Goal: Information Seeking & Learning: Learn about a topic

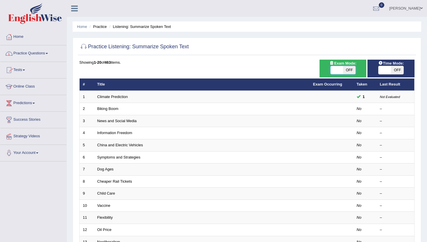
click at [336, 69] on span at bounding box center [337, 70] width 12 height 8
checkbox input "true"
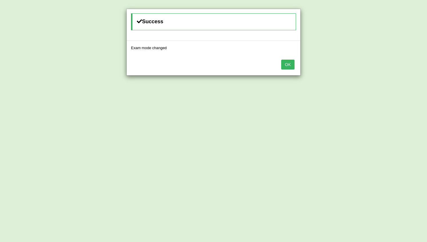
click at [287, 64] on button "OK" at bounding box center [287, 65] width 13 height 10
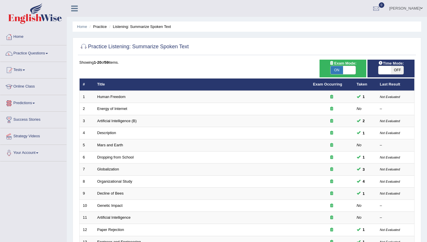
click at [37, 104] on link "Predictions" at bounding box center [33, 102] width 66 height 15
click at [31, 118] on link "Latest Predictions" at bounding box center [38, 116] width 54 height 10
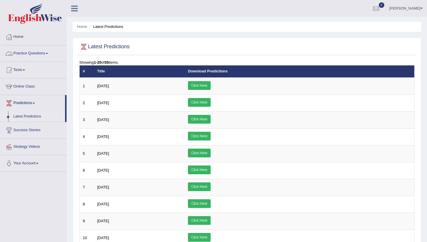
click at [44, 53] on link "Practice Questions" at bounding box center [33, 52] width 66 height 15
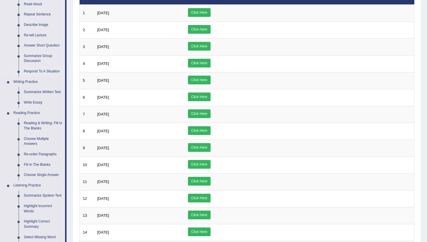
scroll to position [76, 0]
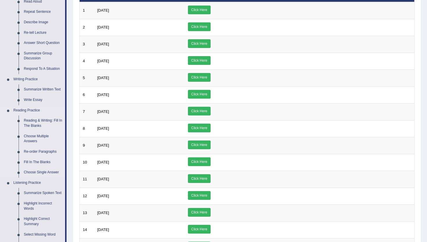
click at [36, 151] on link "Re-order Paragraphs" at bounding box center [43, 152] width 44 height 10
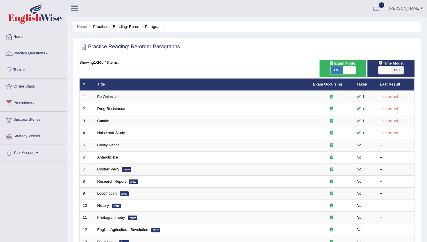
scroll to position [84, 0]
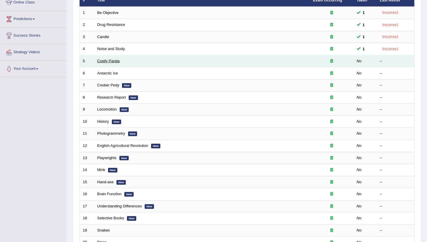
click at [106, 61] on link "Costly Panda" at bounding box center [108, 61] width 22 height 4
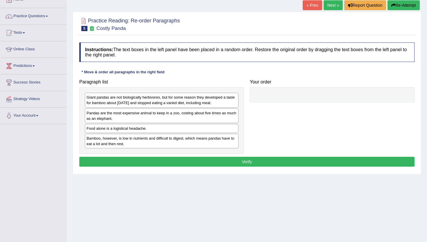
scroll to position [38, 0]
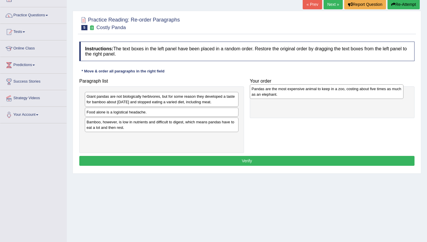
drag, startPoint x: 128, startPoint y: 119, endPoint x: 294, endPoint y: 97, distance: 167.2
click at [294, 97] on div "Pandas are the most expensive animal to keep in a zoo, costing about five times…" at bounding box center [327, 91] width 154 height 15
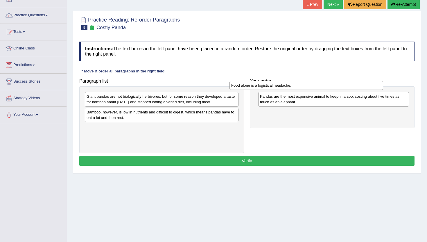
drag, startPoint x: 117, startPoint y: 112, endPoint x: 263, endPoint y: 91, distance: 147.2
click at [263, 91] on div "Food alone is a logistical headache." at bounding box center [308, 90] width 154 height 9
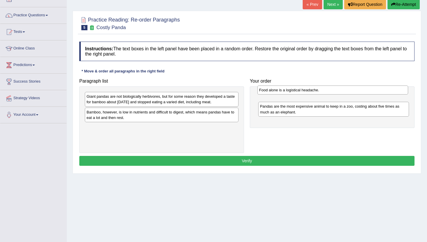
drag, startPoint x: 274, startPoint y: 114, endPoint x: 273, endPoint y: 92, distance: 22.1
click at [273, 92] on div "Food alone is a logistical headache." at bounding box center [333, 89] width 151 height 9
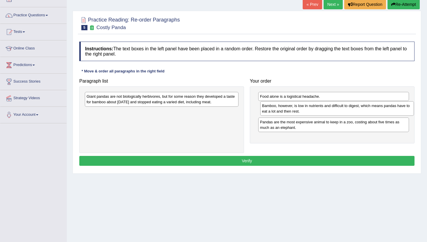
drag, startPoint x: 133, startPoint y: 112, endPoint x: 309, endPoint y: 104, distance: 175.7
click at [309, 104] on div "Bamboo, however, is low in nutrients and difficult to digest, which means panda…" at bounding box center [337, 108] width 154 height 15
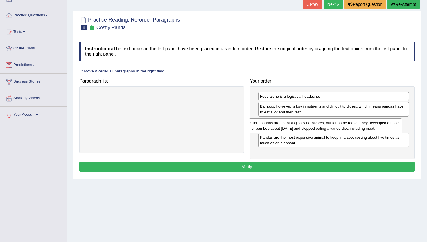
drag, startPoint x: 205, startPoint y: 98, endPoint x: 369, endPoint y: 125, distance: 166.1
click at [369, 125] on div "Giant pandas are not biologically herbivores, but for some reason they develope…" at bounding box center [326, 125] width 154 height 15
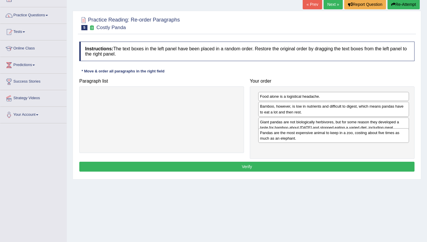
drag, startPoint x: 282, startPoint y: 151, endPoint x: 283, endPoint y: 142, distance: 9.0
click at [283, 142] on div "Pandas are the most expensive animal to keep in a zoo, costing about five times…" at bounding box center [333, 135] width 151 height 15
click at [255, 169] on button "Verify" at bounding box center [246, 167] width 335 height 10
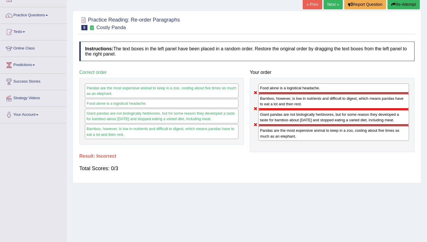
click at [328, 4] on link "Next »" at bounding box center [333, 4] width 19 height 10
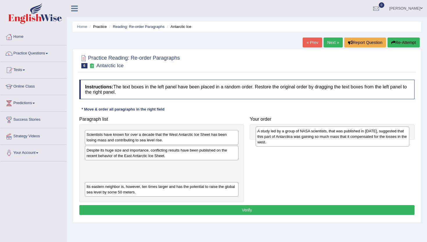
drag, startPoint x: 152, startPoint y: 174, endPoint x: 323, endPoint y: 140, distance: 174.5
click at [323, 140] on div "A study led by a group of NASA scientists, that was published in 2015, suggeste…" at bounding box center [333, 136] width 154 height 20
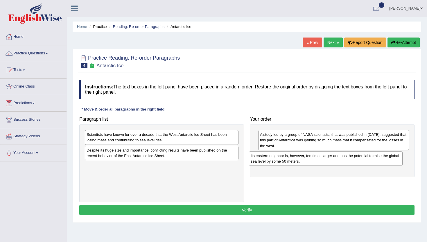
drag, startPoint x: 132, startPoint y: 171, endPoint x: 298, endPoint y: 160, distance: 166.4
click at [298, 160] on div "Its eastern neighbor is, however, ten times larger and has the potential to rai…" at bounding box center [326, 158] width 154 height 15
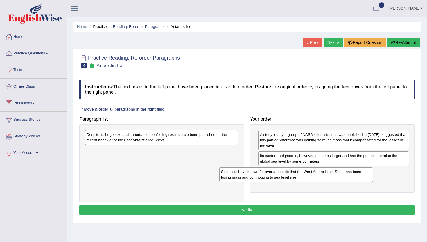
drag, startPoint x: 189, startPoint y: 136, endPoint x: 326, endPoint y: 173, distance: 141.2
click at [326, 173] on div "Scientists have known for over a decade that the West Antarctic Ice Sheet has b…" at bounding box center [296, 174] width 154 height 15
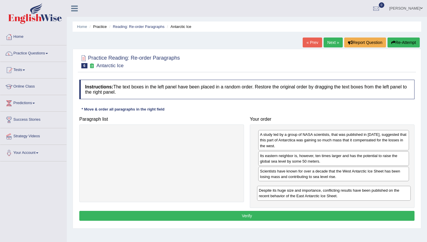
drag, startPoint x: 194, startPoint y: 134, endPoint x: 367, endPoint y: 190, distance: 181.2
click at [367, 190] on div "Despite its huge size and importance, conflicting results have been published o…" at bounding box center [334, 193] width 154 height 15
click at [272, 215] on button "Verify" at bounding box center [246, 216] width 335 height 10
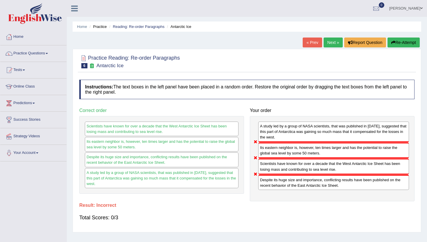
scroll to position [7, 0]
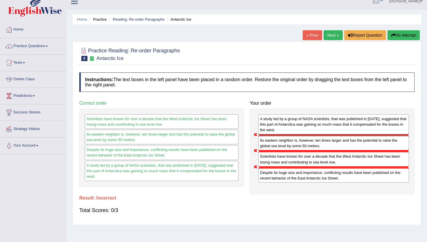
click at [332, 35] on link "Next »" at bounding box center [333, 35] width 19 height 10
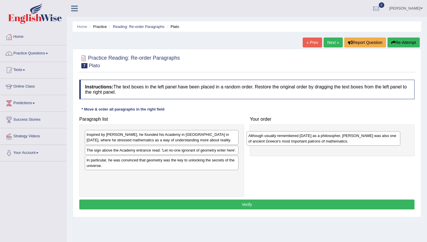
drag, startPoint x: 131, startPoint y: 184, endPoint x: 293, endPoint y: 138, distance: 168.0
click at [293, 138] on div "Although usually remembered [DATE] as a philosopher, [PERSON_NAME] was also one…" at bounding box center [324, 138] width 154 height 15
click at [142, 138] on div "Inspired by Pythagoras, he founded his Academy in Athens in 387 BC, where he st…" at bounding box center [162, 137] width 154 height 15
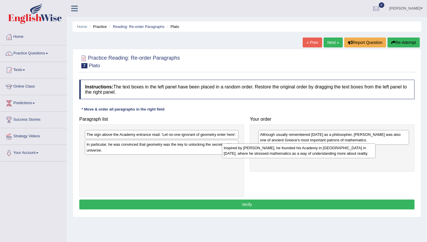
drag, startPoint x: 142, startPoint y: 138, endPoint x: 281, endPoint y: 152, distance: 139.7
click at [281, 152] on div "Inspired by Pythagoras, he founded his Academy in Athens in 387 BC, where he st…" at bounding box center [299, 150] width 154 height 15
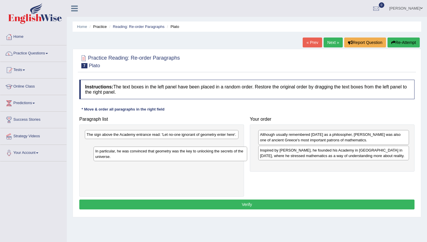
drag, startPoint x: 122, startPoint y: 153, endPoint x: 131, endPoint y: 153, distance: 8.8
click at [131, 153] on div "In particular, he was convinced that geometry was the key to unlocking the secr…" at bounding box center [171, 154] width 154 height 15
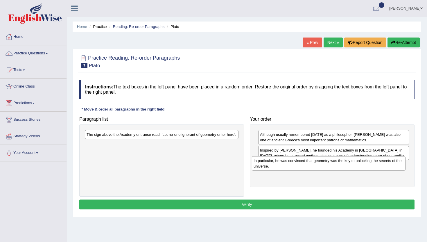
drag, startPoint x: 117, startPoint y: 153, endPoint x: 283, endPoint y: 163, distance: 166.6
click at [283, 163] on div "In particular, he was convinced that geometry was the key to unlocking the secr…" at bounding box center [329, 163] width 154 height 15
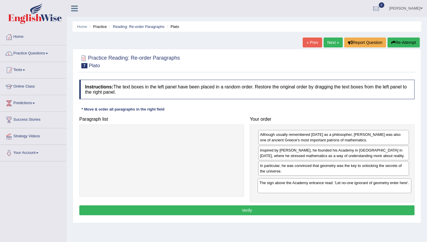
drag, startPoint x: 156, startPoint y: 139, endPoint x: 328, endPoint y: 187, distance: 179.6
click at [328, 187] on div "The sign above the Academy entrance read: 'Let no-one ignorant of geometry ente…" at bounding box center [335, 185] width 154 height 15
click at [273, 213] on button "Verify" at bounding box center [246, 210] width 335 height 10
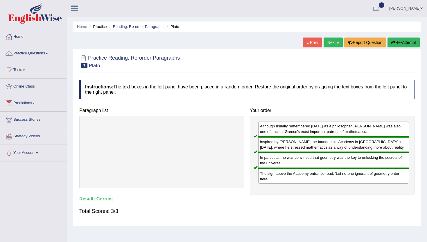
click at [328, 41] on link "Next »" at bounding box center [333, 42] width 19 height 10
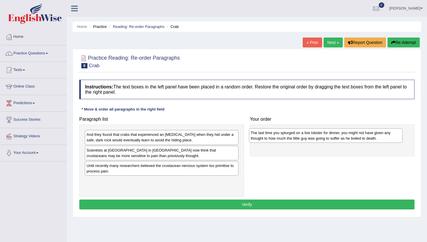
drag, startPoint x: 154, startPoint y: 169, endPoint x: 319, endPoint y: 134, distance: 168.3
click at [319, 134] on div "The last time you splurged on a live lobster for dinner, you might not have giv…" at bounding box center [326, 135] width 154 height 15
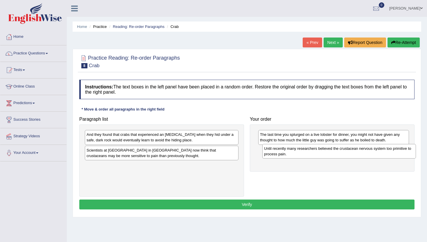
drag, startPoint x: 156, startPoint y: 169, endPoint x: 336, endPoint y: 150, distance: 181.3
click at [336, 150] on div "Until recently many researchers believed the crustacean nervous system too prim…" at bounding box center [339, 151] width 154 height 15
click at [166, 154] on div "Scientists at [GEOGRAPHIC_DATA] in [GEOGRAPHIC_DATA] now think that crustaceans…" at bounding box center [162, 153] width 154 height 15
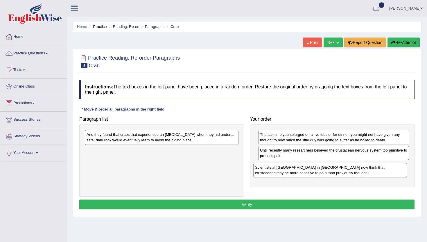
drag, startPoint x: 155, startPoint y: 156, endPoint x: 326, endPoint y: 170, distance: 171.6
click at [326, 170] on div "Scientists at [GEOGRAPHIC_DATA] in [GEOGRAPHIC_DATA] now think that crustaceans…" at bounding box center [330, 170] width 154 height 15
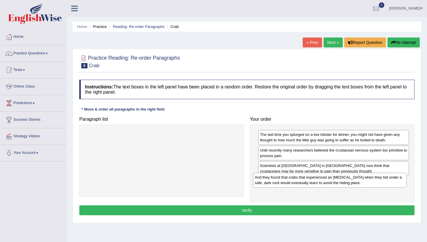
drag, startPoint x: 185, startPoint y: 140, endPoint x: 353, endPoint y: 182, distance: 173.7
click at [353, 182] on div "And they found that crabs that experienced an [MEDICAL_DATA] when they hid unde…" at bounding box center [330, 180] width 154 height 15
click at [272, 208] on button "Verify" at bounding box center [246, 210] width 335 height 10
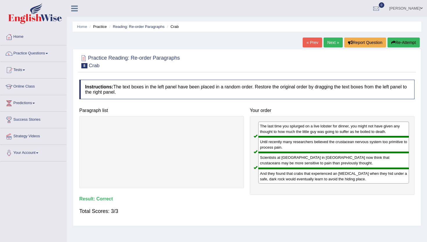
click at [331, 40] on link "Next »" at bounding box center [333, 42] width 19 height 10
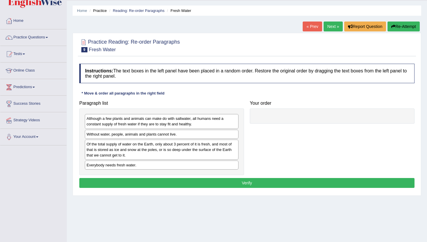
scroll to position [18, 0]
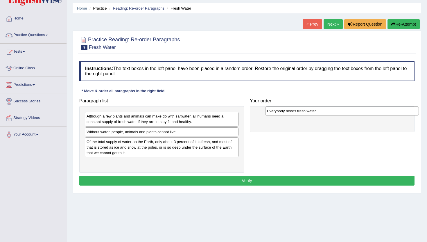
drag, startPoint x: 140, startPoint y: 164, endPoint x: 321, endPoint y: 112, distance: 188.2
click at [321, 112] on div "Everybody needs fresh water." at bounding box center [342, 110] width 154 height 9
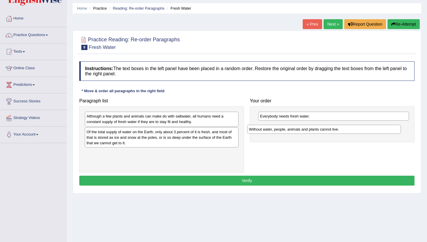
drag, startPoint x: 119, startPoint y: 134, endPoint x: 281, endPoint y: 131, distance: 162.5
click at [281, 131] on div "Without water, people, animals and plants cannot live." at bounding box center [324, 129] width 154 height 9
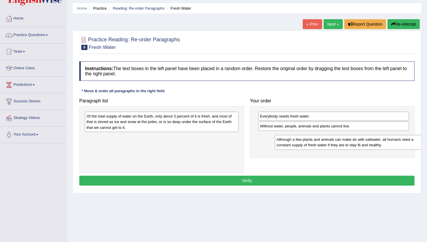
drag, startPoint x: 162, startPoint y: 121, endPoint x: 337, endPoint y: 140, distance: 175.8
click at [337, 140] on div "Although a few plants and animals can make do with saltwater, all humans need a…" at bounding box center [352, 142] width 154 height 15
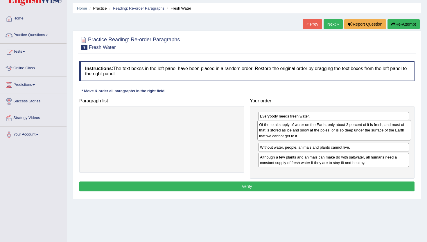
drag, startPoint x: 206, startPoint y: 123, endPoint x: 379, endPoint y: 131, distance: 172.9
click at [379, 131] on div "Of the total supply of water on the Earth, only about 3 percent of it is fresh,…" at bounding box center [335, 130] width 154 height 20
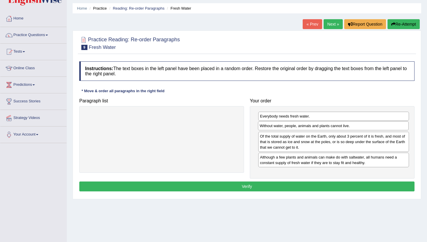
drag, startPoint x: 283, startPoint y: 148, endPoint x: 282, endPoint y: 126, distance: 21.8
click at [282, 126] on div "Without water, people, animals and plants cannot live." at bounding box center [333, 125] width 151 height 9
click at [224, 183] on button "Verify" at bounding box center [246, 186] width 335 height 10
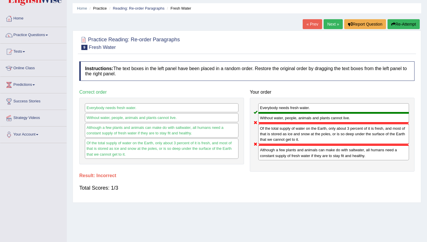
click at [333, 22] on link "Next »" at bounding box center [333, 24] width 19 height 10
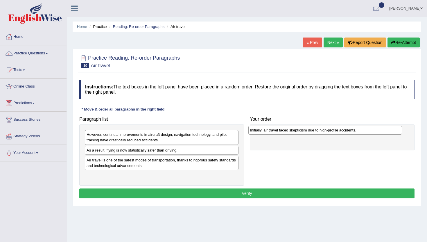
drag, startPoint x: 126, startPoint y: 160, endPoint x: 291, endPoint y: 129, distance: 167.2
click at [291, 129] on div "Initially, air travel faced skepticism due to high-profile accidents." at bounding box center [326, 130] width 154 height 9
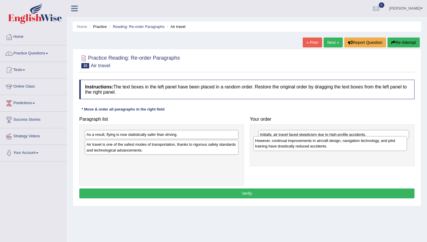
drag, startPoint x: 130, startPoint y: 139, endPoint x: 298, endPoint y: 145, distance: 168.7
click at [298, 145] on div "However, continual improvements in aircraft design, navigation technology, and …" at bounding box center [330, 143] width 154 height 15
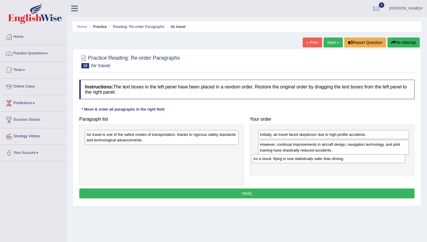
drag, startPoint x: 137, startPoint y: 136, endPoint x: 304, endPoint y: 160, distance: 168.6
click at [304, 160] on div "As a result, flying is now statistically safer than driving." at bounding box center [329, 158] width 154 height 9
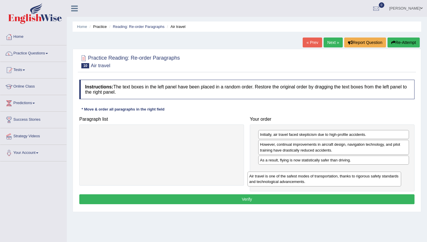
drag, startPoint x: 161, startPoint y: 135, endPoint x: 327, endPoint y: 174, distance: 170.8
click at [327, 174] on div "Air travel is one of the safest modes of transportation, thanks to rigorous saf…" at bounding box center [325, 179] width 154 height 15
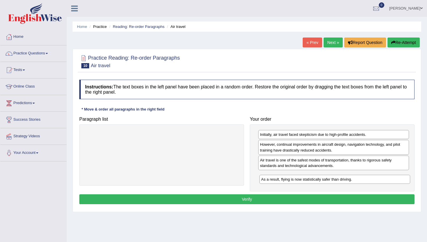
drag, startPoint x: 329, startPoint y: 158, endPoint x: 330, endPoint y: 178, distance: 19.2
click at [330, 178] on div "As a result, flying is now statistically safer than driving." at bounding box center [335, 179] width 151 height 9
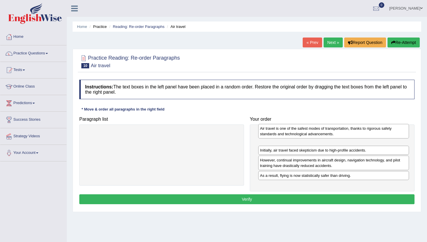
drag, startPoint x: 289, startPoint y: 163, endPoint x: 289, endPoint y: 132, distance: 31.4
click at [289, 131] on div "Air travel is one of the safest modes of transportation, thanks to rigorous saf…" at bounding box center [333, 131] width 151 height 15
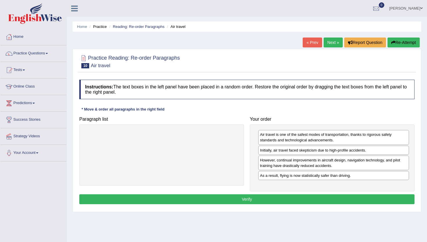
click at [242, 200] on button "Verify" at bounding box center [246, 199] width 335 height 10
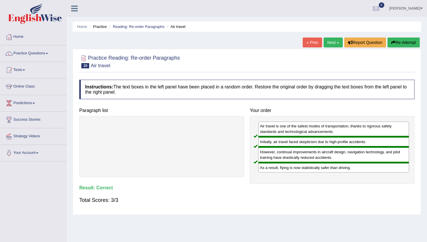
click at [332, 41] on link "Next »" at bounding box center [333, 42] width 19 height 10
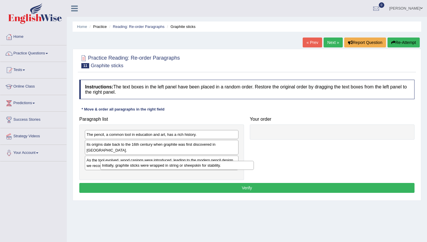
drag, startPoint x: 146, startPoint y: 171, endPoint x: 160, endPoint y: 167, distance: 15.3
click at [161, 167] on div "Initially, graphite sticks were wrapped in string or sheepskin for stability." at bounding box center [177, 165] width 154 height 9
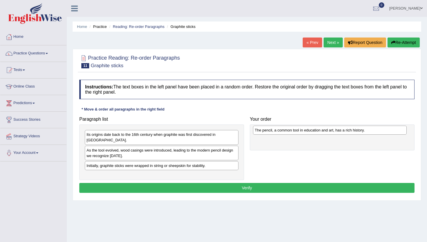
drag, startPoint x: 119, startPoint y: 134, endPoint x: 296, endPoint y: 130, distance: 176.8
click at [296, 130] on div "The pencil, a common tool in education and art, has a rich history." at bounding box center [330, 130] width 154 height 9
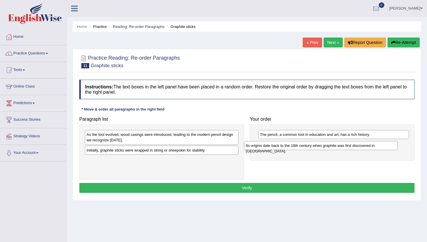
drag, startPoint x: 125, startPoint y: 136, endPoint x: 285, endPoint y: 147, distance: 160.6
click at [285, 147] on div "Its origins date back to the 16th century when graphite was first discovered in…" at bounding box center [321, 145] width 154 height 9
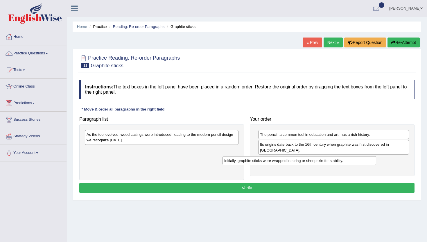
drag, startPoint x: 161, startPoint y: 154, endPoint x: 303, endPoint y: 163, distance: 142.4
click at [303, 163] on div "Initially, graphite sticks were wrapped in string or sheepskin for stability." at bounding box center [300, 160] width 154 height 9
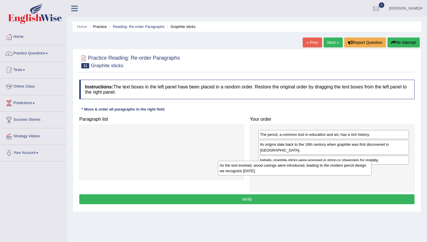
drag, startPoint x: 167, startPoint y: 134, endPoint x: 303, endPoint y: 163, distance: 139.2
click at [303, 163] on div "As the tool evolved, wood casings were introduced, leading to the modern pencil…" at bounding box center [295, 168] width 154 height 15
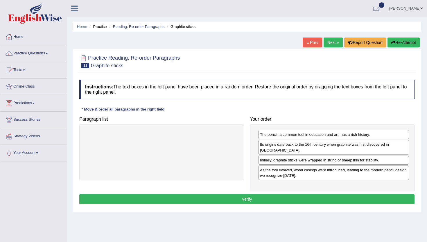
click at [273, 194] on button "Verify" at bounding box center [246, 199] width 335 height 10
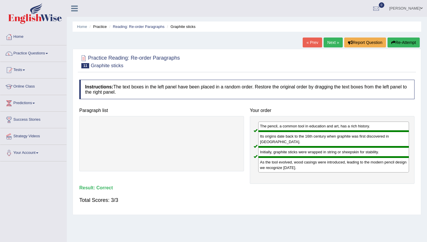
click at [332, 43] on link "Next »" at bounding box center [333, 42] width 19 height 10
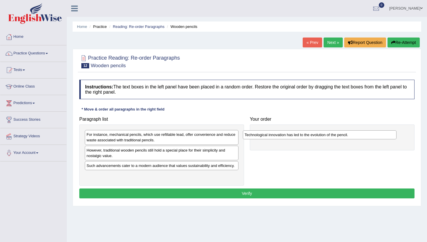
drag, startPoint x: 142, startPoint y: 135, endPoint x: 300, endPoint y: 132, distance: 158.2
click at [300, 132] on div "Technological innovation has led to the evolution of the pencil." at bounding box center [320, 134] width 154 height 9
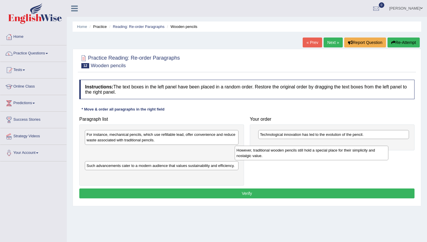
drag, startPoint x: 170, startPoint y: 156, endPoint x: 328, endPoint y: 153, distance: 158.4
click at [328, 153] on div "However, traditional wooden pencils still hold a special place for their simpli…" at bounding box center [312, 153] width 154 height 15
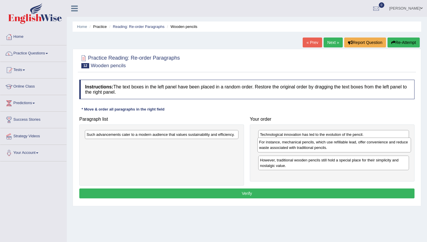
drag, startPoint x: 205, startPoint y: 140, endPoint x: 378, endPoint y: 147, distance: 172.8
click at [378, 147] on div "For instance, mechanical pencils, which use refillable lead, offer convenience …" at bounding box center [335, 144] width 154 height 15
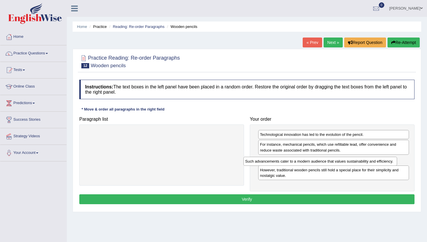
drag, startPoint x: 212, startPoint y: 133, endPoint x: 372, endPoint y: 159, distance: 162.2
click at [372, 159] on div "Such advancements cater to a modern audience that values sustainability and eff…" at bounding box center [321, 161] width 154 height 9
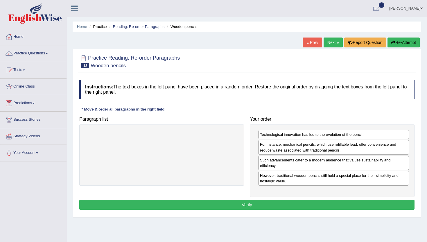
click at [247, 203] on button "Verify" at bounding box center [246, 205] width 335 height 10
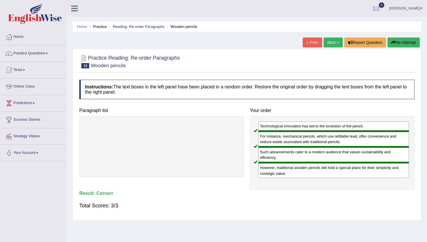
click at [331, 41] on link "Next »" at bounding box center [333, 42] width 19 height 10
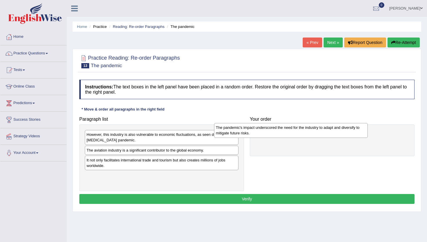
drag, startPoint x: 180, startPoint y: 141, endPoint x: 311, endPoint y: 134, distance: 131.0
click at [311, 134] on div "The pandemic's impact underscored the need for the industry to adapt and divers…" at bounding box center [291, 130] width 154 height 15
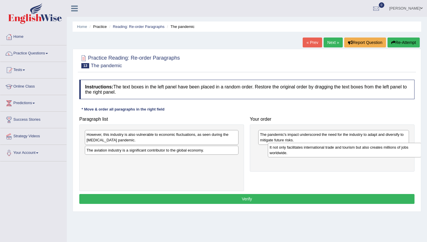
drag, startPoint x: 115, startPoint y: 164, endPoint x: 290, endPoint y: 151, distance: 175.8
click at [290, 151] on div "It not only facilitates international trade and tourism but also creates millio…" at bounding box center [345, 150] width 154 height 15
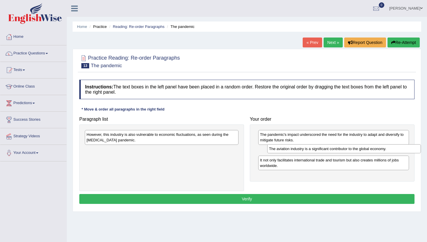
drag, startPoint x: 165, startPoint y: 151, endPoint x: 346, endPoint y: 148, distance: 181.1
click at [346, 148] on div "The aviation industry is a significant contributor to the global economy." at bounding box center [344, 148] width 154 height 9
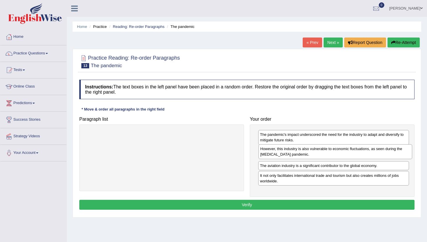
drag, startPoint x: 180, startPoint y: 137, endPoint x: 352, endPoint y: 150, distance: 172.6
click at [352, 150] on div "However, this industry is also vulnerable to economic fluctuations, as seen dur…" at bounding box center [336, 151] width 154 height 15
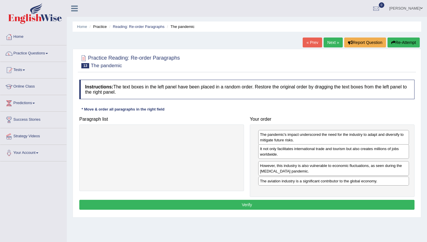
drag, startPoint x: 279, startPoint y: 171, endPoint x: 278, endPoint y: 144, distance: 26.5
click at [278, 144] on div "It not only facilitates international trade and tourism but also creates millio…" at bounding box center [333, 151] width 151 height 15
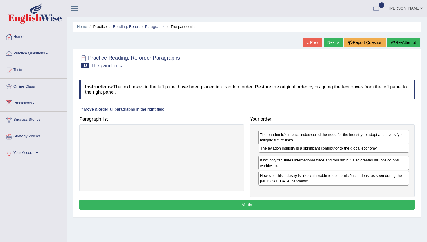
drag, startPoint x: 277, startPoint y: 183, endPoint x: 277, endPoint y: 151, distance: 32.8
click at [277, 151] on div "The aviation industry is a significant contributor to the global economy." at bounding box center [334, 148] width 151 height 9
drag, startPoint x: 297, startPoint y: 181, endPoint x: 296, endPoint y: 166, distance: 15.7
click at [296, 166] on div "However, this industry is also vulnerable to economic fluctuations, as seen dur…" at bounding box center [333, 162] width 151 height 15
click at [255, 205] on button "Verify" at bounding box center [246, 205] width 335 height 10
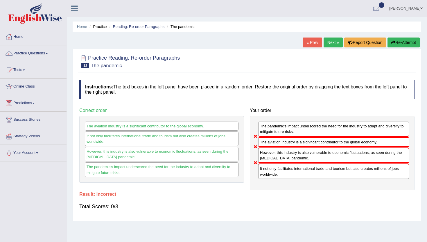
click at [329, 40] on link "Next »" at bounding box center [333, 42] width 19 height 10
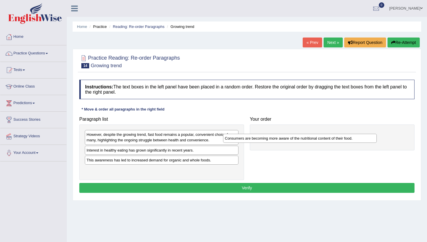
drag, startPoint x: 151, startPoint y: 172, endPoint x: 313, endPoint y: 137, distance: 165.6
click at [313, 137] on div "Consumers are becoming more aware of the nutritional content of their food." at bounding box center [300, 138] width 154 height 9
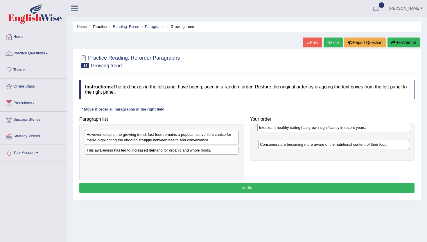
drag, startPoint x: 127, startPoint y: 153, endPoint x: 298, endPoint y: 132, distance: 172.9
click at [298, 132] on div "Interest in healthy eating has grown significantly in recent years." at bounding box center [335, 127] width 154 height 9
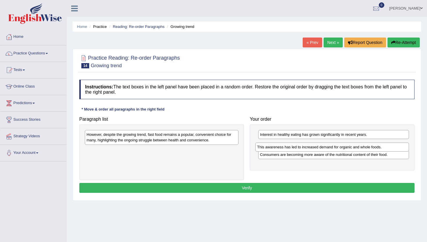
drag, startPoint x: 128, startPoint y: 152, endPoint x: 299, endPoint y: 147, distance: 171.6
click at [299, 147] on div "This awareness has led to increased demand for organic and whole foods." at bounding box center [333, 146] width 154 height 9
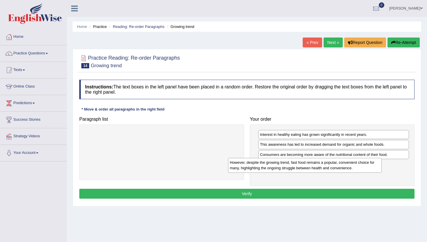
drag, startPoint x: 199, startPoint y: 136, endPoint x: 342, endPoint y: 164, distance: 146.1
click at [342, 164] on div "However, despite the growing trend, fast food remains a popular, convenient cho…" at bounding box center [305, 165] width 154 height 15
click at [252, 194] on button "Verify" at bounding box center [246, 194] width 335 height 10
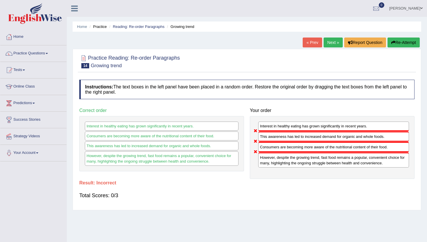
click at [331, 41] on link "Next »" at bounding box center [333, 42] width 19 height 10
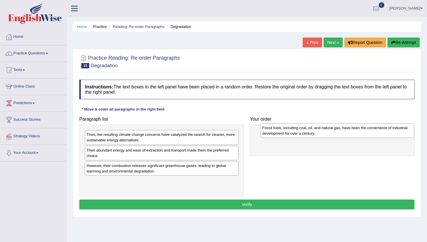
drag, startPoint x: 207, startPoint y: 170, endPoint x: 383, endPoint y: 132, distance: 179.7
click at [383, 132] on div "Fossil fuels, including coal, oil, and natural gas, have been the cornerstone o…" at bounding box center [338, 130] width 154 height 15
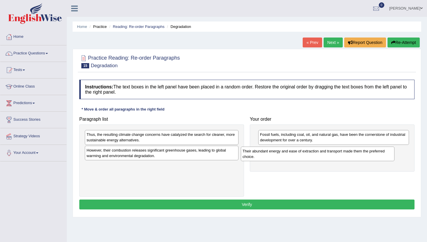
drag, startPoint x: 196, startPoint y: 154, endPoint x: 352, endPoint y: 155, distance: 156.4
click at [352, 155] on div "Their abundant energy and ease of extraction and transport made them the prefer…" at bounding box center [318, 154] width 154 height 15
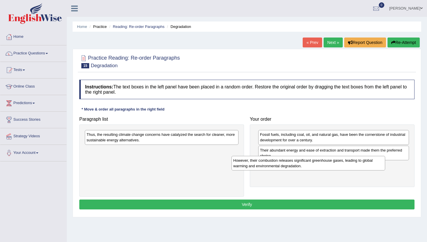
drag, startPoint x: 192, startPoint y: 153, endPoint x: 360, endPoint y: 167, distance: 168.7
click at [360, 167] on div "However, their combustion releases significant greenhouse gases, leading to glo…" at bounding box center [309, 163] width 154 height 15
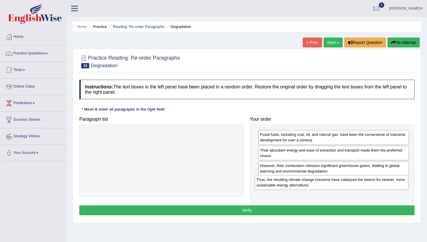
drag, startPoint x: 140, startPoint y: 136, endPoint x: 311, endPoint y: 181, distance: 176.6
click at [311, 181] on div "Thus, the resulting climate change concerns have catalyzed the search for clean…" at bounding box center [332, 182] width 154 height 15
click at [252, 211] on button "Verify" at bounding box center [246, 210] width 335 height 10
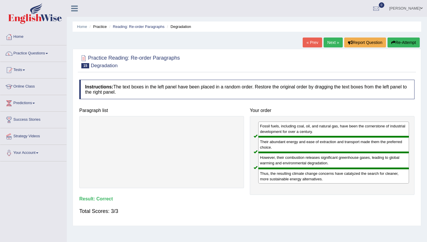
click at [329, 39] on link "Next »" at bounding box center [333, 42] width 19 height 10
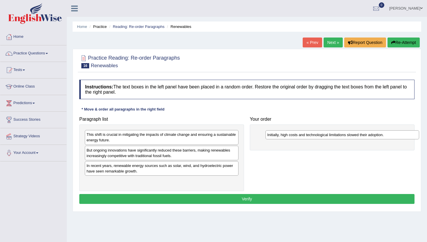
drag, startPoint x: 117, startPoint y: 183, endPoint x: 298, endPoint y: 137, distance: 186.6
click at [298, 137] on div "Initially, high costs and technological limitations slowed their adoption." at bounding box center [343, 134] width 154 height 9
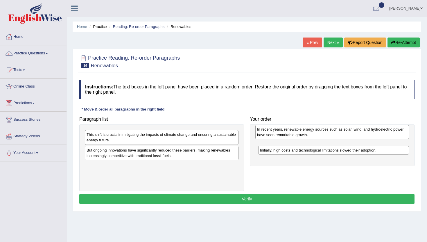
drag, startPoint x: 106, startPoint y: 171, endPoint x: 274, endPoint y: 136, distance: 171.4
click at [274, 136] on div "In recent years, renewable energy sources such as solar, wind, and hydroelectri…" at bounding box center [333, 132] width 154 height 15
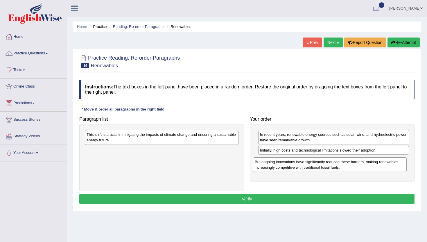
drag, startPoint x: 169, startPoint y: 156, endPoint x: 337, endPoint y: 168, distance: 168.4
click at [337, 168] on div "But ongoing innovations have significantly reduced these barriers, making renew…" at bounding box center [330, 164] width 154 height 15
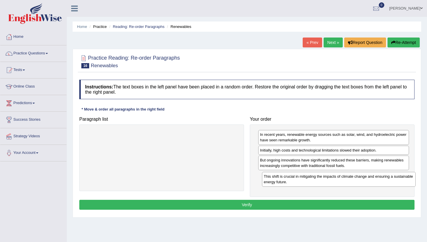
drag, startPoint x: 147, startPoint y: 140, endPoint x: 325, endPoint y: 181, distance: 182.6
click at [325, 181] on div "This shift is crucial in mitigating the impacts of climate change and ensuring …" at bounding box center [339, 179] width 154 height 15
click at [252, 204] on button "Verify" at bounding box center [246, 205] width 335 height 10
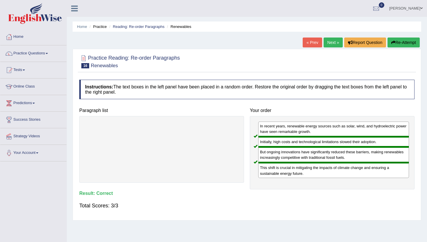
click at [331, 40] on link "Next »" at bounding box center [333, 42] width 19 height 10
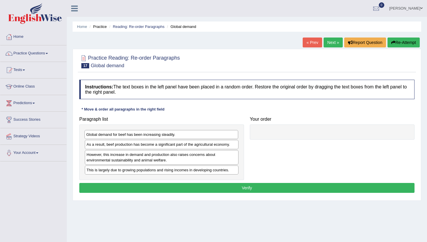
click at [135, 136] on div "Global demand for beef has been increasing steadily." at bounding box center [162, 134] width 154 height 9
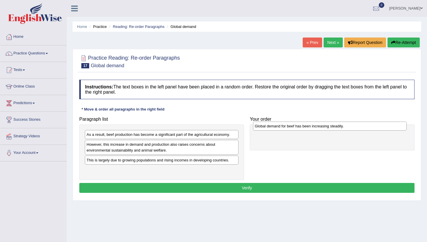
drag, startPoint x: 126, startPoint y: 138, endPoint x: 295, endPoint y: 129, distance: 169.4
click at [295, 129] on div "Global demand for beef has been increasing steadily." at bounding box center [330, 126] width 154 height 9
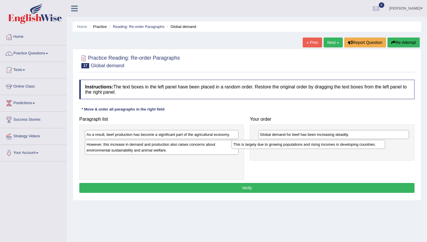
drag, startPoint x: 160, startPoint y: 163, endPoint x: 307, endPoint y: 147, distance: 147.6
click at [307, 147] on div "This is largely due to growing populations and rising incomes in developing cou…" at bounding box center [309, 144] width 154 height 9
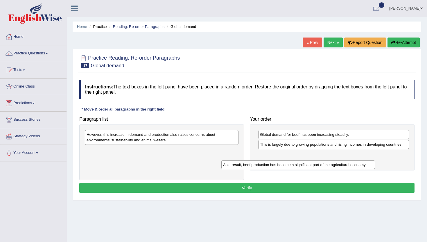
drag, startPoint x: 191, startPoint y: 135, endPoint x: 335, endPoint y: 163, distance: 147.4
click at [334, 163] on div "As a result, beef production has become a significant part of the agricultural …" at bounding box center [299, 164] width 154 height 9
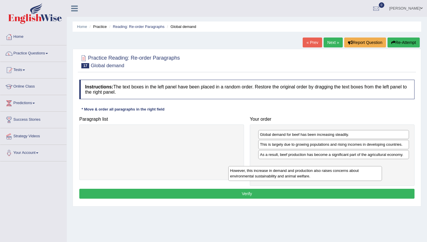
drag, startPoint x: 200, startPoint y: 138, endPoint x: 352, endPoint y: 170, distance: 155.9
click at [351, 170] on div "However, this increase in demand and production also raises concerns about envi…" at bounding box center [305, 173] width 154 height 15
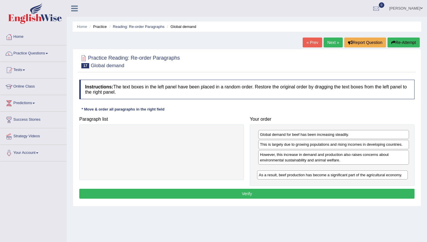
drag, startPoint x: 274, startPoint y: 156, endPoint x: 273, endPoint y: 174, distance: 18.6
click at [273, 174] on div "As a result, beef production has become a significant part of the agricultural …" at bounding box center [332, 174] width 151 height 9
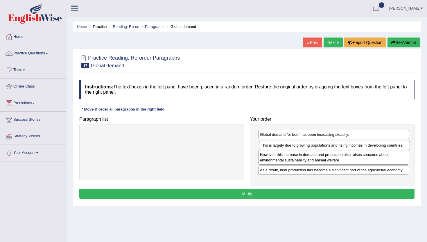
click at [300, 148] on div "This is largely due to growing populations and rising incomes in developing cou…" at bounding box center [334, 145] width 151 height 9
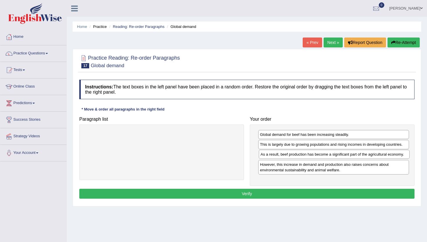
drag, startPoint x: 289, startPoint y: 172, endPoint x: 289, endPoint y: 156, distance: 16.3
click at [289, 156] on div "As a result, beef production has become a significant part of the agricultural …" at bounding box center [334, 154] width 151 height 9
click at [232, 190] on button "Verify" at bounding box center [246, 194] width 335 height 10
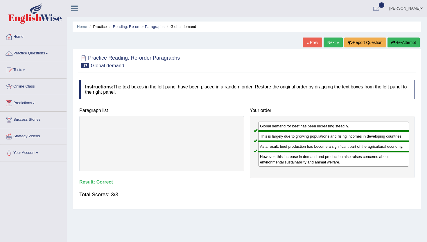
click at [327, 40] on link "Next »" at bounding box center [333, 42] width 19 height 10
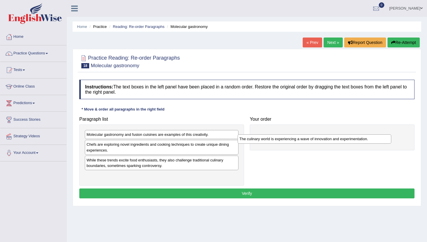
drag, startPoint x: 128, startPoint y: 147, endPoint x: 284, endPoint y: 139, distance: 156.0
click at [283, 139] on div "The culinary world is experiencing a wave of innovation and experimentation." at bounding box center [315, 138] width 154 height 9
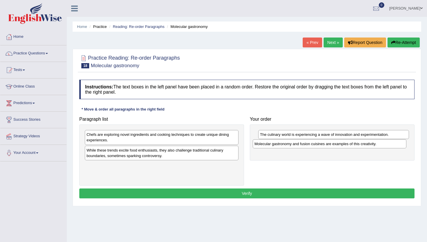
drag, startPoint x: 204, startPoint y: 137, endPoint x: 374, endPoint y: 147, distance: 170.7
click at [374, 147] on div "Molecular gastronomy and fusion cuisines are examples of this creativity." at bounding box center [330, 143] width 154 height 9
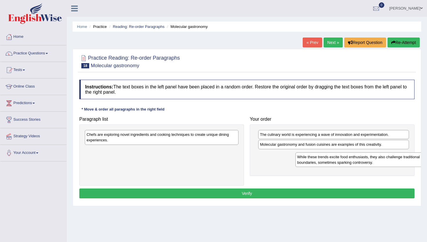
drag, startPoint x: 167, startPoint y: 153, endPoint x: 369, endPoint y: 159, distance: 202.7
click at [369, 159] on div "While these trends excite food enthusiasts, they also challenge traditional cul…" at bounding box center [373, 159] width 154 height 15
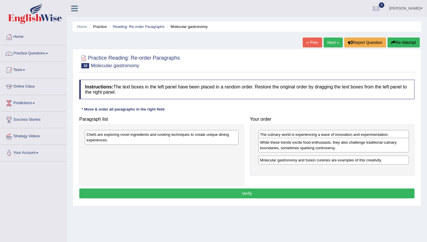
drag, startPoint x: 306, startPoint y: 160, endPoint x: 306, endPoint y: 148, distance: 11.9
click at [306, 148] on div "While these trends excite food enthusiasts, they also challenge traditional cul…" at bounding box center [333, 145] width 151 height 15
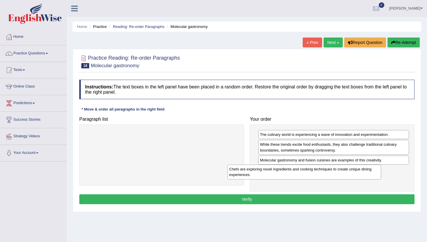
drag, startPoint x: 174, startPoint y: 138, endPoint x: 332, endPoint y: 171, distance: 161.2
click at [332, 171] on div "Chefs are exploring novel ingredients and cooking techniques to create unique d…" at bounding box center [305, 172] width 154 height 15
click at [272, 196] on button "Verify" at bounding box center [246, 199] width 335 height 10
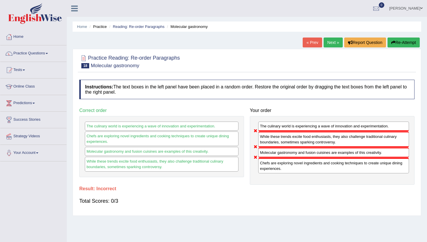
click at [334, 41] on link "Next »" at bounding box center [333, 42] width 19 height 10
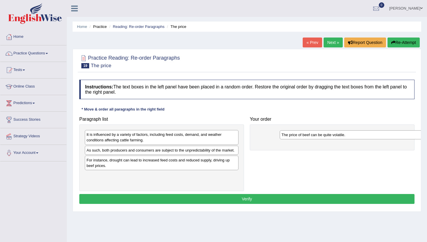
drag, startPoint x: 123, startPoint y: 181, endPoint x: 318, endPoint y: 134, distance: 200.4
click at [318, 134] on div "The price of beef can be quite volatile." at bounding box center [357, 134] width 154 height 9
click at [192, 137] on div "It is influenced by a variety of factors, including feed costs, demand, and wea…" at bounding box center [162, 137] width 154 height 15
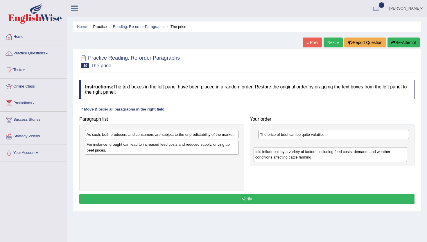
drag, startPoint x: 137, startPoint y: 134, endPoint x: 307, endPoint y: 149, distance: 170.7
click at [307, 149] on div "It is influenced by a variety of factors, including feed costs, demand, and wea…" at bounding box center [331, 154] width 154 height 15
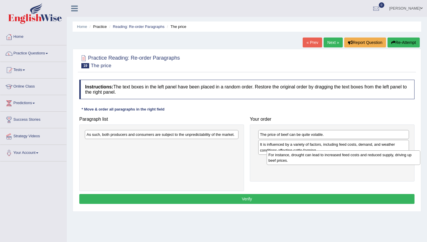
drag, startPoint x: 132, startPoint y: 156, endPoint x: 308, endPoint y: 162, distance: 176.2
click at [308, 162] on div "For instance, drought can lead to increased feed costs and reduced supply, driv…" at bounding box center [344, 157] width 154 height 15
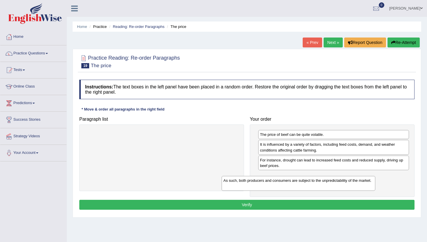
drag, startPoint x: 161, startPoint y: 139, endPoint x: 330, endPoint y: 191, distance: 177.1
click at [330, 190] on div "As such, both producers and consumers are subject to the unpredictability of th…" at bounding box center [299, 183] width 154 height 15
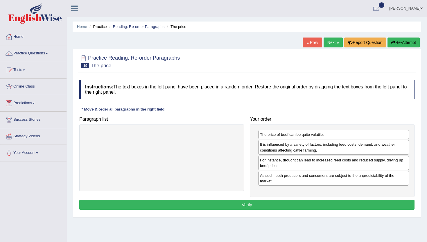
click at [326, 201] on button "Verify" at bounding box center [246, 205] width 335 height 10
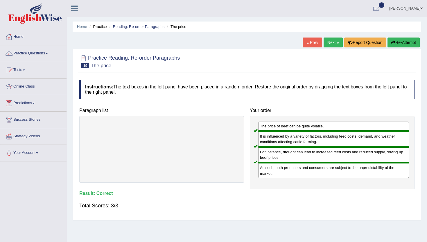
click at [327, 40] on link "Next »" at bounding box center [333, 42] width 19 height 10
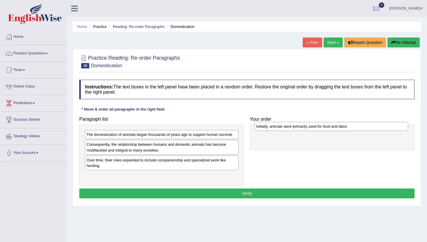
drag, startPoint x: 129, startPoint y: 178, endPoint x: 299, endPoint y: 129, distance: 176.7
click at [299, 130] on div "Initially, animals were primarily used for food and labor." at bounding box center [332, 126] width 154 height 9
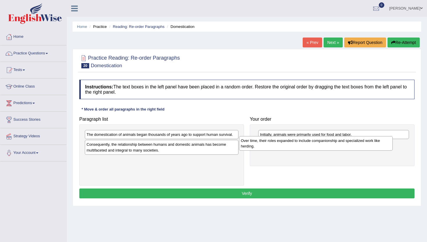
drag, startPoint x: 125, startPoint y: 165, endPoint x: 281, endPoint y: 146, distance: 157.8
click at [281, 146] on div "Over time, their roles expanded to include companionship and specialized work l…" at bounding box center [316, 143] width 154 height 15
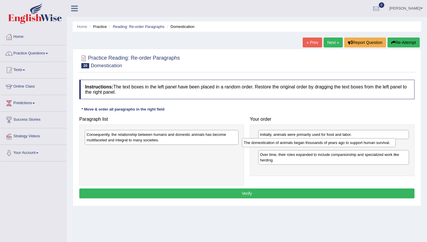
drag, startPoint x: 172, startPoint y: 136, endPoint x: 335, endPoint y: 144, distance: 164.2
click at [335, 144] on div "The domestication of animals began thousands of years ago to support human surv…" at bounding box center [319, 142] width 154 height 9
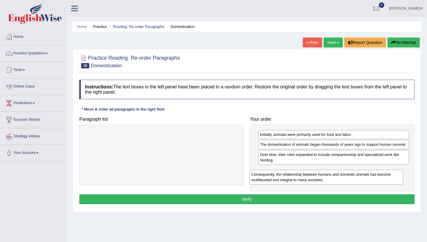
drag, startPoint x: 184, startPoint y: 137, endPoint x: 353, endPoint y: 178, distance: 174.4
click at [353, 178] on div "Consequently, the relationship between humans and domestic animals has become m…" at bounding box center [327, 177] width 154 height 15
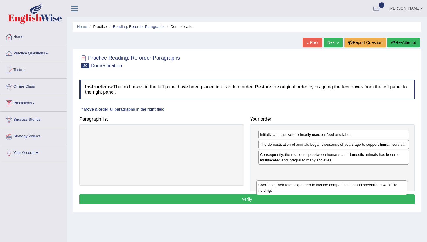
drag, startPoint x: 275, startPoint y: 165, endPoint x: 273, endPoint y: 187, distance: 21.9
click at [273, 187] on div "Over time, their roles expanded to include companionship and specialized work l…" at bounding box center [332, 187] width 151 height 15
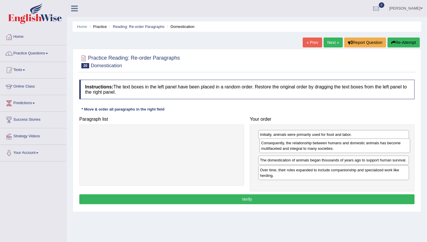
drag, startPoint x: 283, startPoint y: 162, endPoint x: 284, endPoint y: 147, distance: 15.7
click at [284, 147] on div "Consequently, the relationship between humans and domestic animals has become m…" at bounding box center [335, 145] width 151 height 15
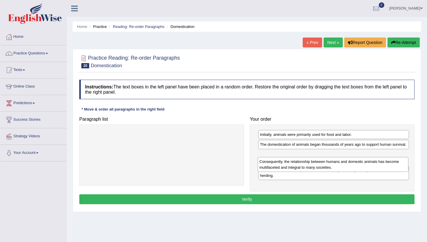
drag, startPoint x: 284, startPoint y: 147, endPoint x: 283, endPoint y: 164, distance: 16.9
click at [283, 164] on div "Consequently, the relationship between humans and domestic animals has become m…" at bounding box center [333, 164] width 151 height 15
click at [281, 168] on div "Consequently, the relationship between humans and domestic animals has become m…" at bounding box center [333, 165] width 151 height 15
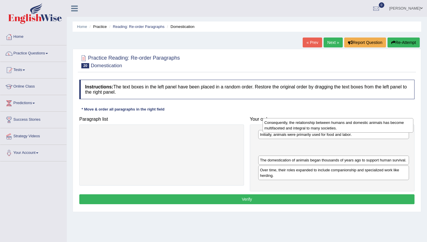
drag, startPoint x: 285, startPoint y: 158, endPoint x: 290, endPoint y: 123, distance: 35.7
click at [290, 123] on div "Consequently, the relationship between humans and domestic animals has become m…" at bounding box center [338, 125] width 151 height 15
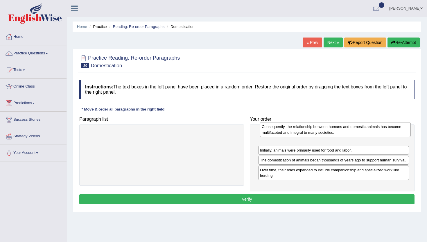
drag, startPoint x: 291, startPoint y: 152, endPoint x: 292, endPoint y: 134, distance: 17.8
click at [292, 134] on div "Consequently, the relationship between humans and domestic animals has become m…" at bounding box center [335, 129] width 151 height 15
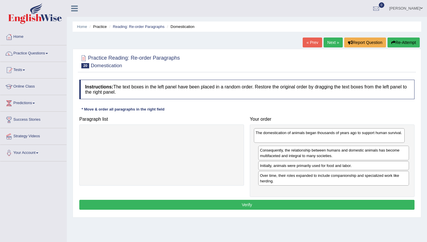
drag, startPoint x: 273, startPoint y: 167, endPoint x: 270, endPoint y: 137, distance: 30.6
click at [269, 137] on div "The domestication of animals began thousands of years ago to support human surv…" at bounding box center [329, 135] width 151 height 15
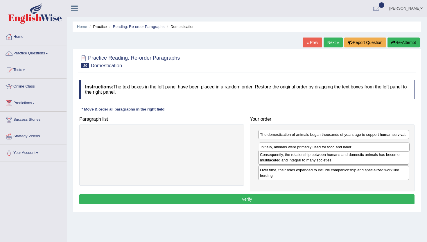
drag, startPoint x: 268, startPoint y: 167, endPoint x: 267, endPoint y: 153, distance: 14.2
click at [267, 151] on div "Initially, animals were primarily used for food and labor." at bounding box center [334, 146] width 151 height 9
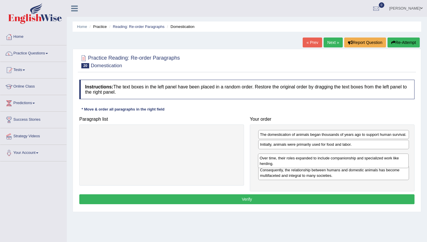
drag, startPoint x: 273, startPoint y: 182, endPoint x: 272, endPoint y: 165, distance: 17.2
click at [272, 165] on div "Over time, their roles expanded to include companionship and specialized work l…" at bounding box center [333, 160] width 151 height 15
click at [268, 202] on button "Verify" at bounding box center [246, 199] width 335 height 10
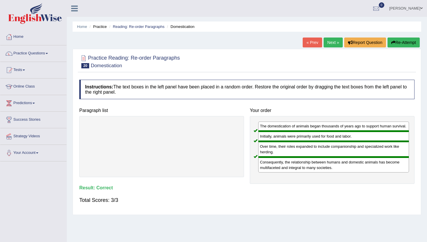
click at [328, 40] on link "Next »" at bounding box center [333, 42] width 19 height 10
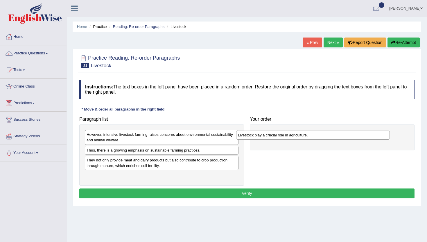
drag, startPoint x: 152, startPoint y: 162, endPoint x: 307, endPoint y: 135, distance: 156.8
click at [306, 136] on div "Livestock play a crucial role in agriculture." at bounding box center [313, 135] width 154 height 9
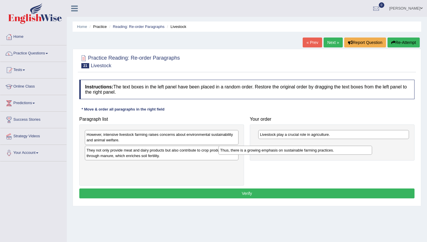
drag, startPoint x: 198, startPoint y: 151, endPoint x: 333, endPoint y: 153, distance: 135.2
click at [333, 153] on div "Thus, there is a growing emphasis on sustainable farming practices." at bounding box center [296, 150] width 154 height 9
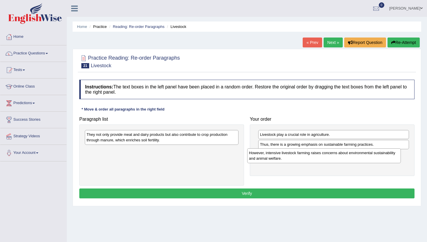
drag, startPoint x: 192, startPoint y: 140, endPoint x: 357, endPoint y: 160, distance: 166.6
click at [358, 160] on div "However, intensive livestock farming raises concerns about environmental sustai…" at bounding box center [324, 155] width 154 height 15
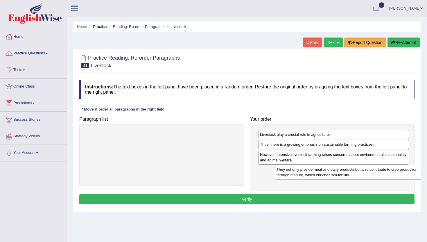
drag, startPoint x: 124, startPoint y: 142, endPoint x: 306, endPoint y: 175, distance: 185.3
click at [306, 175] on div "They not only provide meat and dairy products but also contribute to crop produ…" at bounding box center [352, 172] width 154 height 15
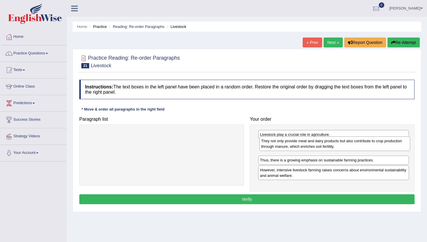
drag, startPoint x: 306, startPoint y: 175, endPoint x: 307, endPoint y: 146, distance: 29.1
click at [307, 146] on div "They not only provide meat and dairy products but also contribute to crop produ…" at bounding box center [335, 143] width 151 height 15
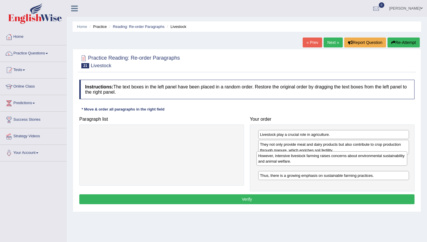
drag, startPoint x: 298, startPoint y: 177, endPoint x: 297, endPoint y: 164, distance: 13.1
click at [297, 164] on div "However, intensive livestock farming raises concerns about environmental sustai…" at bounding box center [332, 158] width 151 height 15
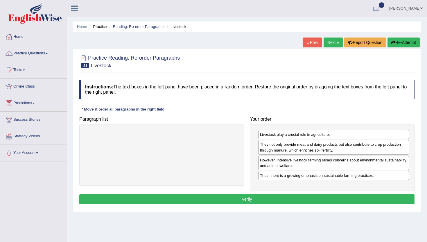
click at [262, 197] on button "Verify" at bounding box center [246, 199] width 335 height 10
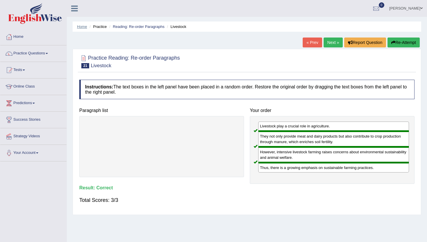
click at [82, 26] on link "Home" at bounding box center [82, 26] width 10 height 4
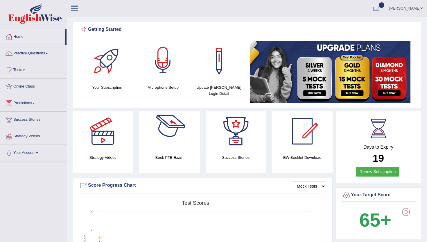
scroll to position [16, 0]
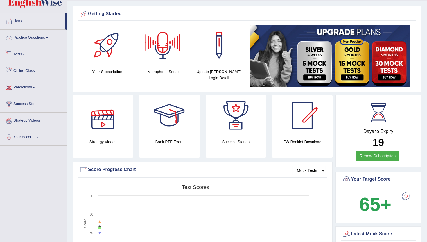
click at [44, 36] on link "Practice Questions" at bounding box center [33, 37] width 66 height 15
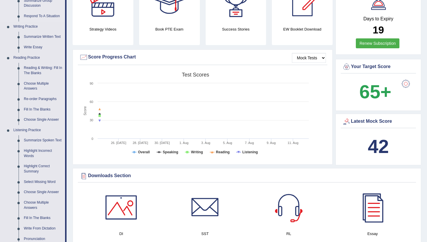
scroll to position [130, 0]
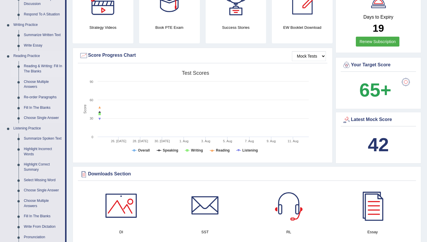
click at [39, 67] on link "Reading & Writing: Fill In The Blanks" at bounding box center [43, 68] width 44 height 15
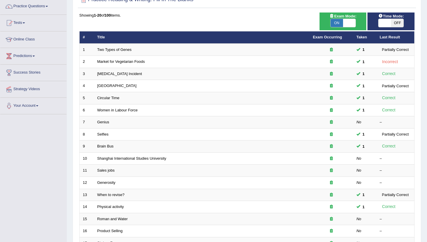
scroll to position [143, 0]
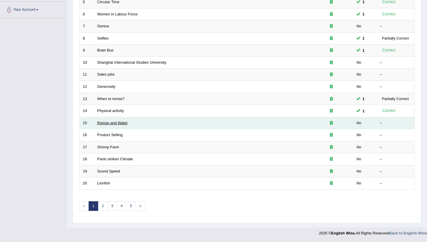
click at [116, 123] on link "Roman and Water" at bounding box center [112, 123] width 31 height 4
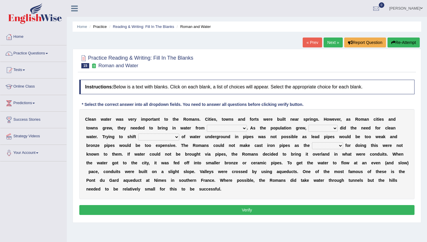
click at [219, 129] on select "further afield these origins different parts specific sources" at bounding box center [227, 128] width 40 height 7
select select "different parts"
click at [323, 127] on select "as well so how thus" at bounding box center [323, 128] width 29 height 7
select select "as well"
click at [320, 128] on select "as well so how thus" at bounding box center [323, 128] width 29 height 7
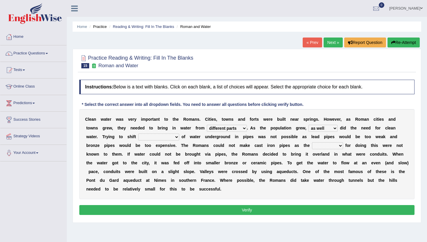
click at [149, 135] on select "few loads improper intakes relative levels large volumes" at bounding box center [158, 136] width 41 height 7
select select "few loads"
click at [324, 144] on select "spans scales proportions techniques" at bounding box center [327, 145] width 31 height 7
select select "techniques"
click at [324, 131] on select "as well so how thus" at bounding box center [323, 128] width 29 height 7
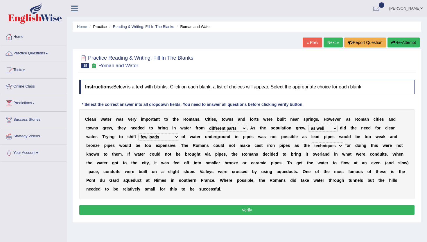
click at [329, 129] on select "as well so how thus" at bounding box center [323, 128] width 29 height 7
select select "so"
click at [242, 207] on button "Verify" at bounding box center [246, 210] width 335 height 10
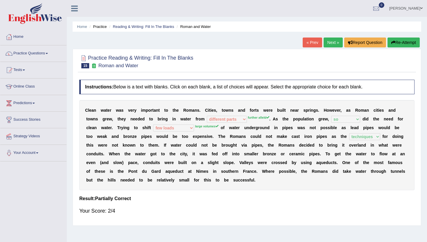
click at [330, 41] on link "Next »" at bounding box center [333, 42] width 19 height 10
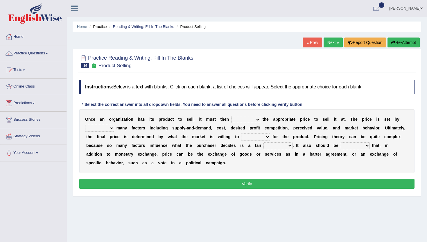
click at [242, 121] on select "tolerate determine fabricate fancy" at bounding box center [245, 119] width 29 height 7
select select "determine"
click at [252, 119] on select "tolerate determine fabricate fancy" at bounding box center [245, 119] width 29 height 7
click at [98, 128] on select "comparing begetting balancing offsetting" at bounding box center [99, 128] width 29 height 7
select select "comparing"
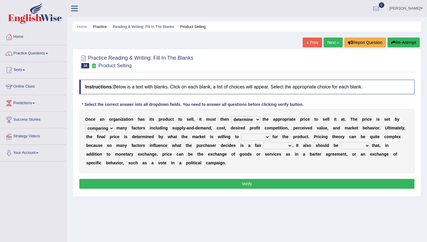
click at [260, 137] on select "consign design exchange prepare" at bounding box center [255, 136] width 29 height 7
click at [276, 147] on select "addition shape content value" at bounding box center [278, 145] width 29 height 7
select select "value"
click at [350, 144] on select "explained enlarged overrated noted" at bounding box center [355, 145] width 29 height 7
select select "enlarged"
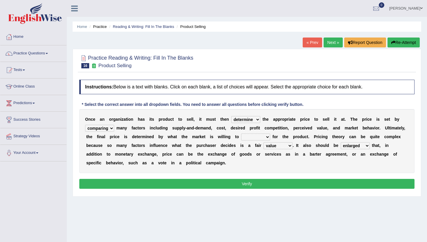
click at [255, 138] on select "consign design exchange prepare" at bounding box center [255, 136] width 29 height 7
select select "exchange"
click at [186, 183] on button "Verify" at bounding box center [246, 184] width 335 height 10
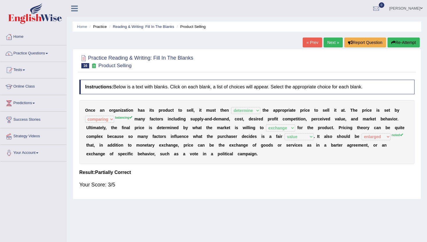
click at [328, 42] on link "Next »" at bounding box center [333, 42] width 19 height 10
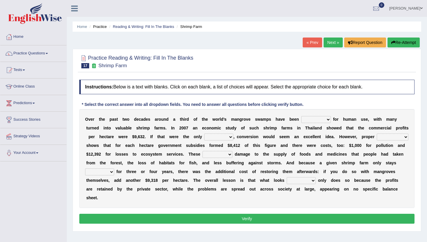
click at [321, 120] on select "rearranged exchanged conserved converted" at bounding box center [316, 119] width 30 height 7
select select "conserved"
click at [219, 135] on select "index eliment choice factor" at bounding box center [218, 136] width 29 height 7
click at [377, 140] on select "accounting percentage aggregation division" at bounding box center [393, 136] width 32 height 7
select select "accounting"
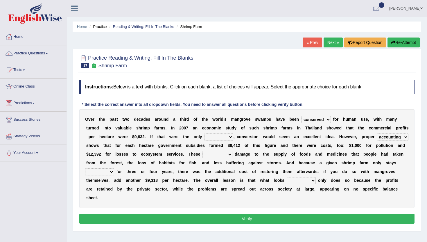
click at [233, 154] on select "comprised uneven neglected augmented" at bounding box center [218, 154] width 30 height 7
click at [233, 155] on select "comprised uneven neglected augmented" at bounding box center [218, 154] width 30 height 7
click at [114, 172] on select "interactive distinctive productive collective" at bounding box center [99, 171] width 29 height 7
click at [316, 181] on select "beneficial immediate modest moderate" at bounding box center [301, 180] width 29 height 7
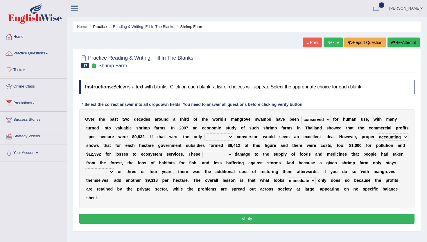
select select "beneficial"
click at [219, 135] on select "index eliment choice factor" at bounding box center [218, 136] width 29 height 7
select select "factor"
click at [233, 153] on select "comprised uneven neglected augmented" at bounding box center [218, 154] width 30 height 7
select select "comprised"
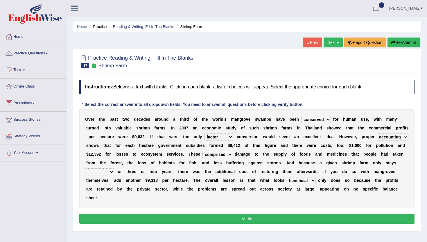
click at [114, 171] on select "interactive distinctive productive collective" at bounding box center [99, 171] width 29 height 7
select select "productive"
click at [318, 120] on select "rearranged exchanged conserved converted" at bounding box center [316, 119] width 30 height 7
click at [328, 121] on select "rearranged exchanged conserved converted" at bounding box center [316, 119] width 30 height 7
click at [126, 218] on button "Verify" at bounding box center [246, 219] width 335 height 10
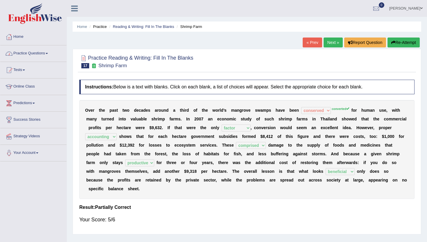
click at [48, 56] on link "Practice Questions" at bounding box center [33, 52] width 66 height 15
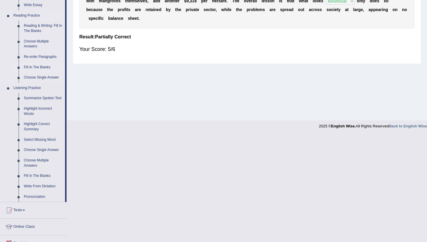
scroll to position [182, 0]
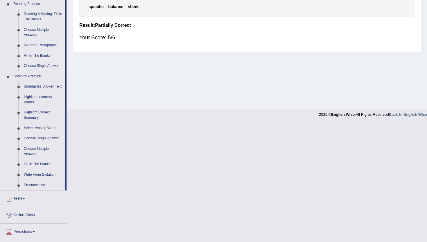
click at [41, 54] on link "Fill In The Blanks" at bounding box center [43, 56] width 44 height 10
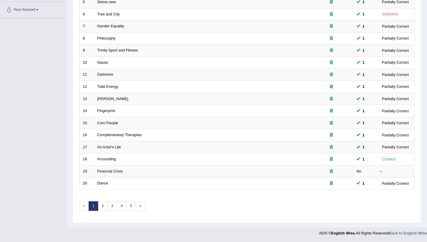
scroll to position [143, 0]
click at [103, 206] on link "2" at bounding box center [103, 206] width 10 height 10
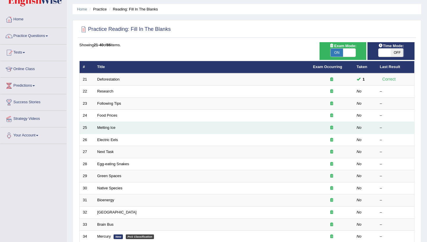
scroll to position [20, 0]
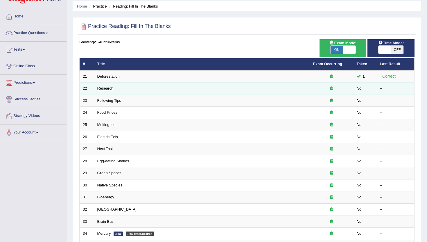
click at [103, 87] on link "Research" at bounding box center [105, 88] width 16 height 4
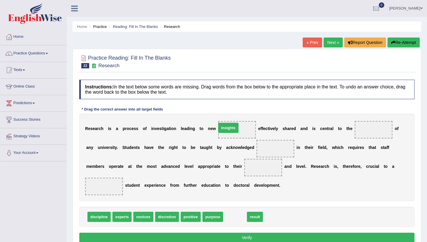
drag, startPoint x: 233, startPoint y: 218, endPoint x: 226, endPoint y: 130, distance: 88.6
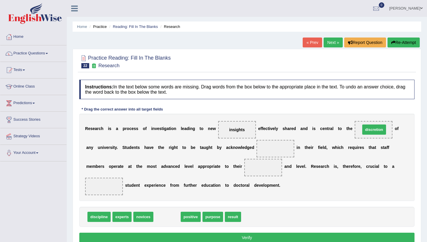
drag, startPoint x: 170, startPoint y: 218, endPoint x: 377, endPoint y: 131, distance: 224.9
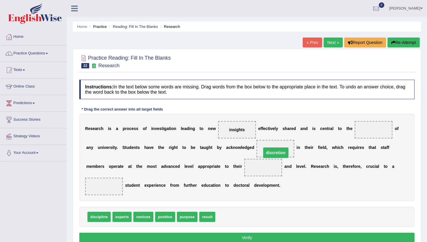
drag, startPoint x: 379, startPoint y: 128, endPoint x: 281, endPoint y: 151, distance: 100.6
drag, startPoint x: 209, startPoint y: 219, endPoint x: 109, endPoint y: 188, distance: 104.6
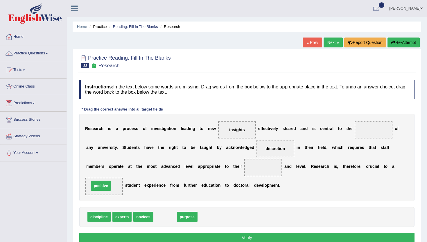
drag, startPoint x: 165, startPoint y: 218, endPoint x: 101, endPoint y: 187, distance: 71.4
drag, startPoint x: 169, startPoint y: 219, endPoint x: 374, endPoint y: 127, distance: 225.6
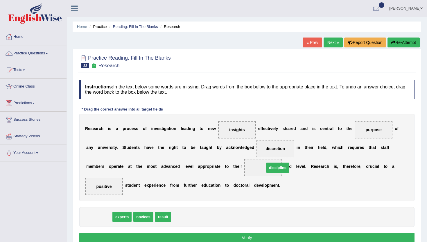
drag, startPoint x: 96, startPoint y: 218, endPoint x: 274, endPoint y: 168, distance: 185.2
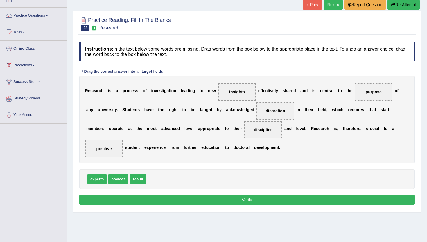
click at [141, 199] on button "Verify" at bounding box center [246, 200] width 335 height 10
